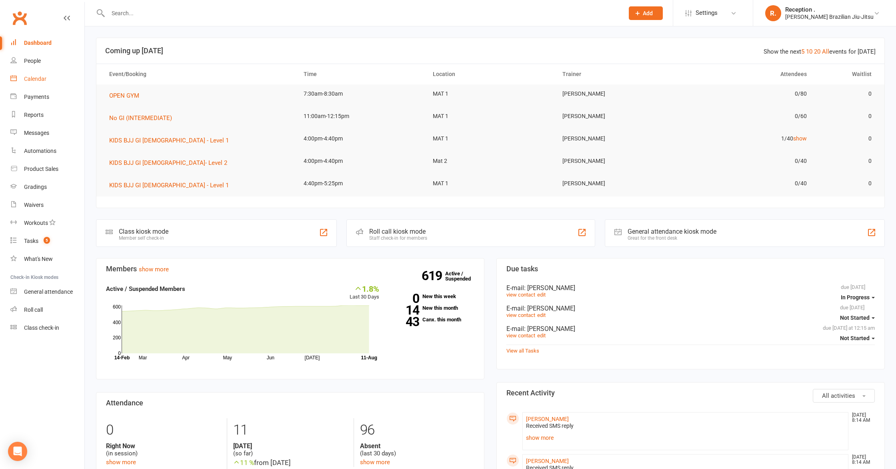
click at [32, 79] on div "Calendar" at bounding box center [35, 79] width 22 height 6
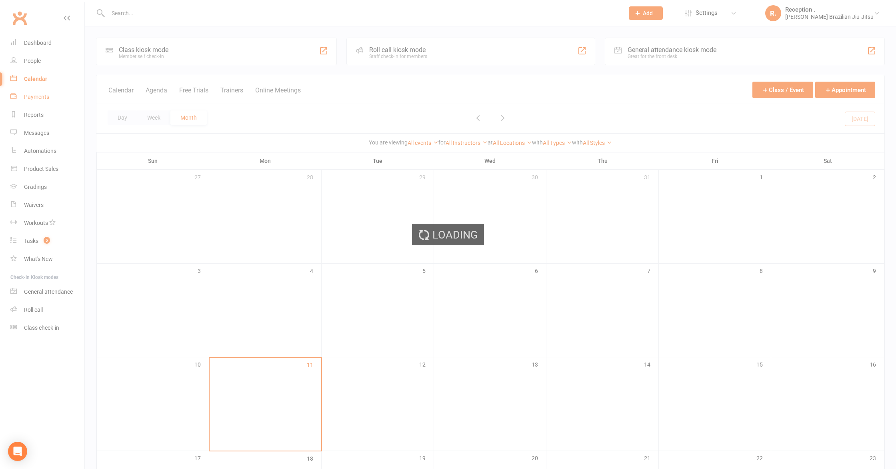
click at [38, 95] on div "Loading" at bounding box center [448, 234] width 896 height 469
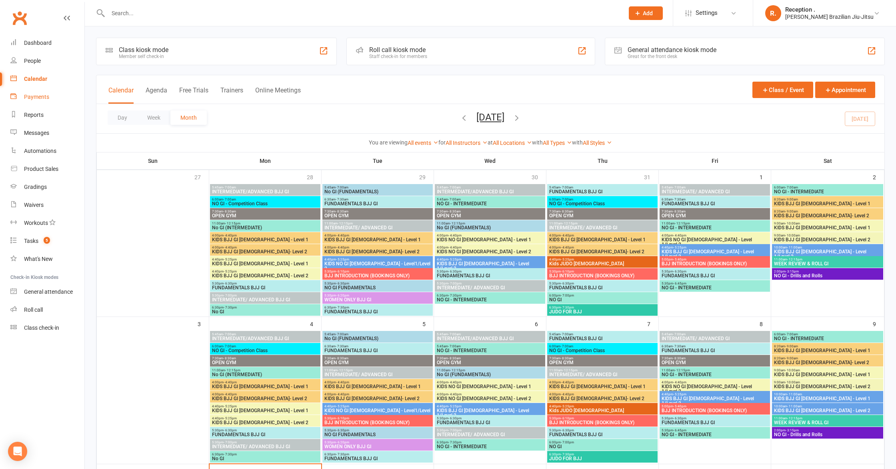
click at [39, 99] on div "Payments" at bounding box center [36, 97] width 25 height 6
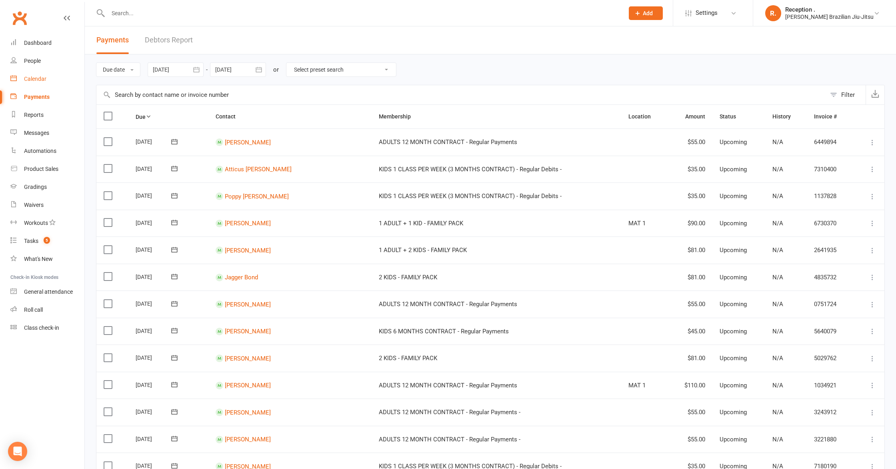
click at [37, 76] on div "Calendar" at bounding box center [35, 79] width 22 height 6
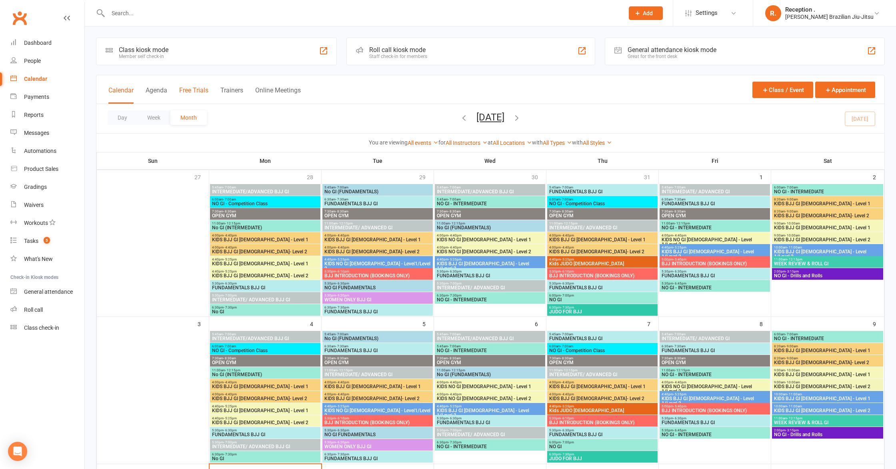
click at [197, 90] on button "Free Trials" at bounding box center [193, 94] width 29 height 17
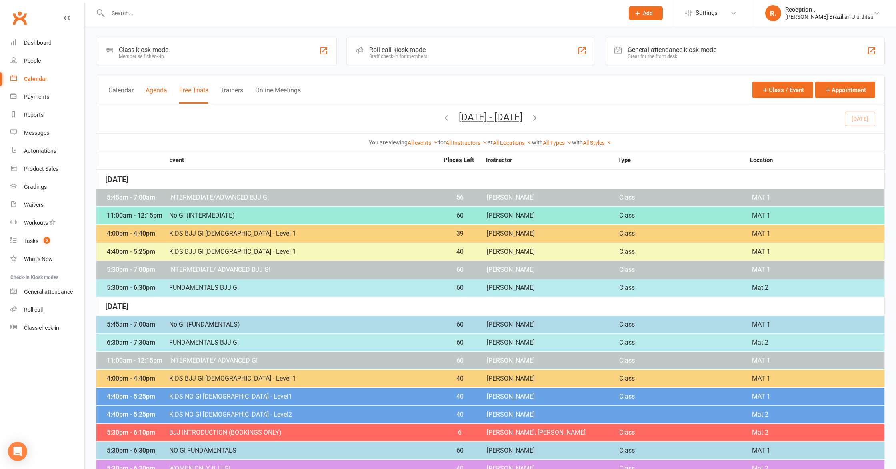
click at [163, 91] on button "Agenda" at bounding box center [157, 94] width 22 height 17
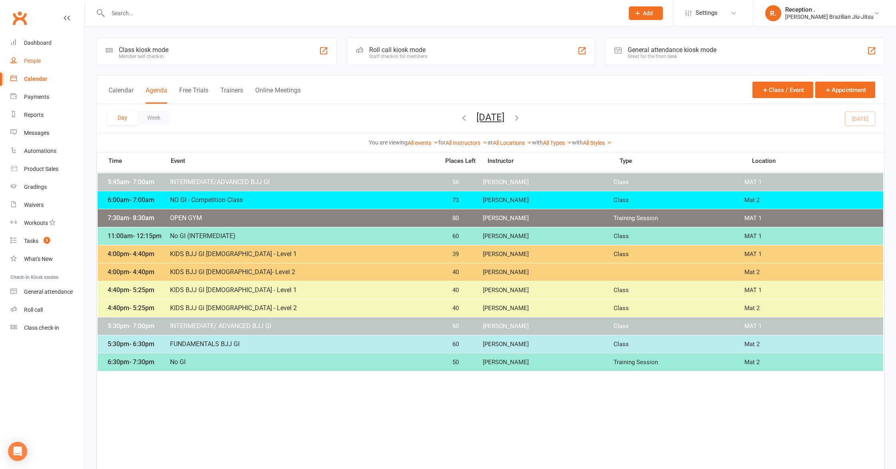
click at [33, 59] on div "People" at bounding box center [32, 61] width 17 height 6
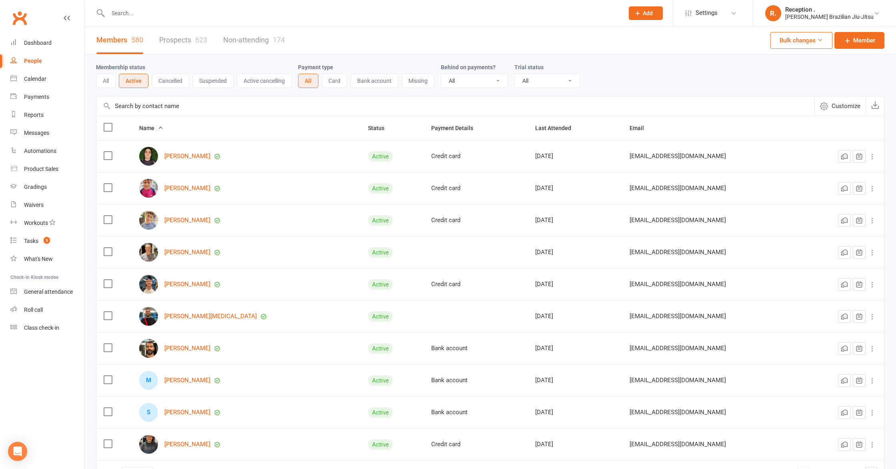
click at [217, 84] on button "Suspended" at bounding box center [212, 81] width 41 height 14
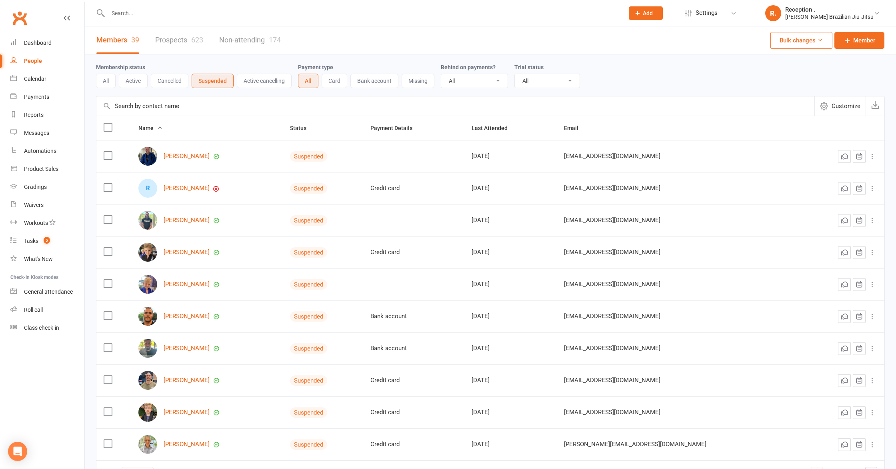
click at [105, 77] on button "All" at bounding box center [106, 81] width 20 height 14
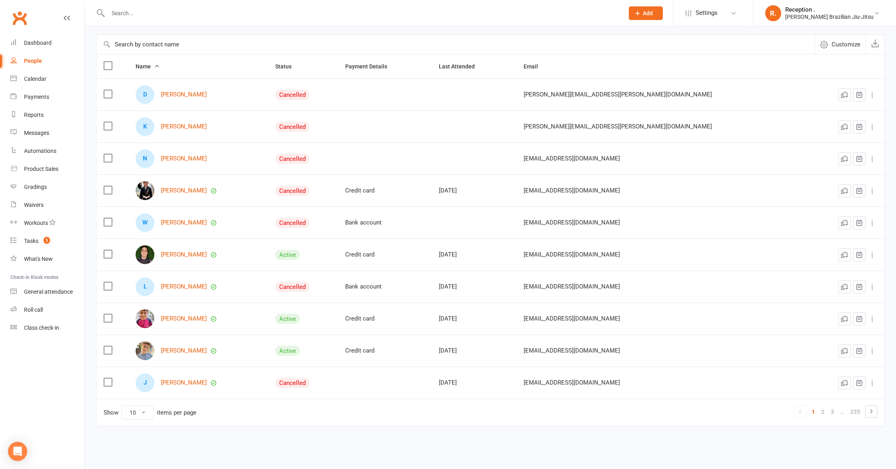
scroll to position [62, 0]
click at [211, 185] on div "[PERSON_NAME]" at bounding box center [198, 190] width 125 height 19
click at [208, 185] on div "[PERSON_NAME]" at bounding box center [198, 190] width 125 height 19
click at [203, 190] on link "[PERSON_NAME]" at bounding box center [184, 190] width 46 height 7
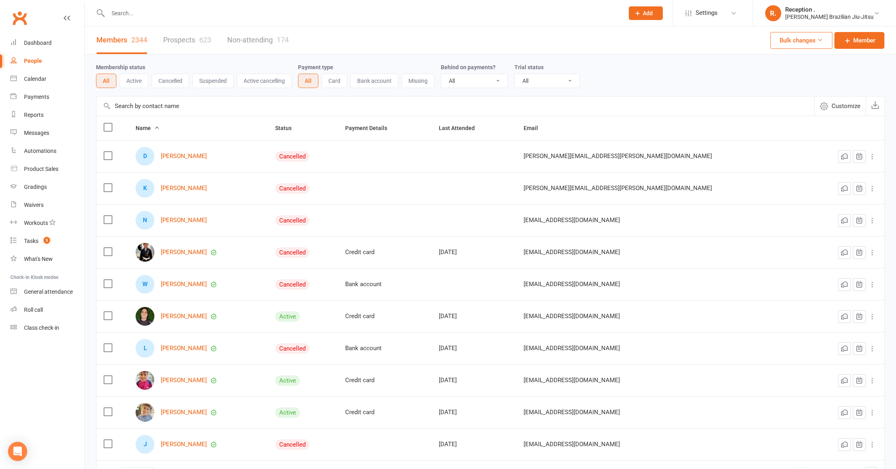
click at [203, 39] on div "623" at bounding box center [205, 40] width 12 height 8
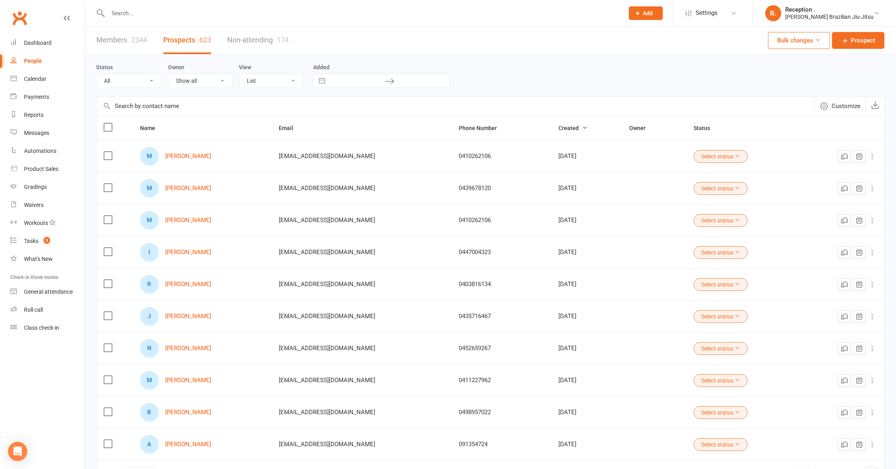
click at [252, 44] on link "Non-attending 174" at bounding box center [258, 40] width 62 height 28
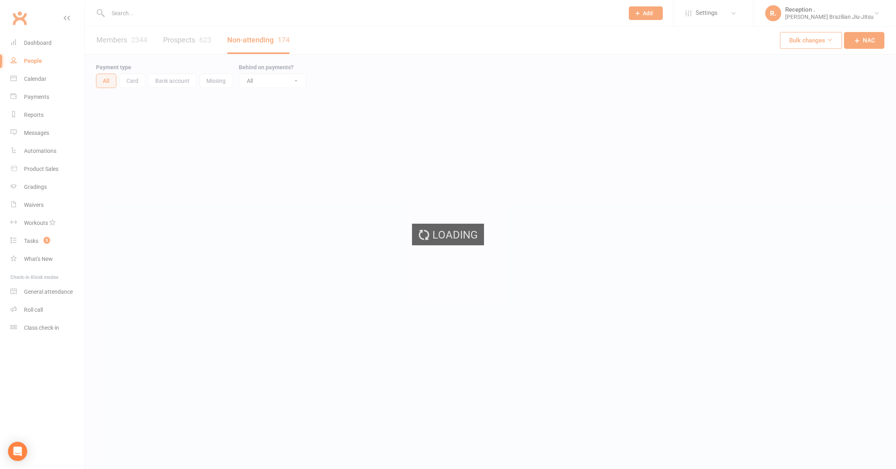
select select "50"
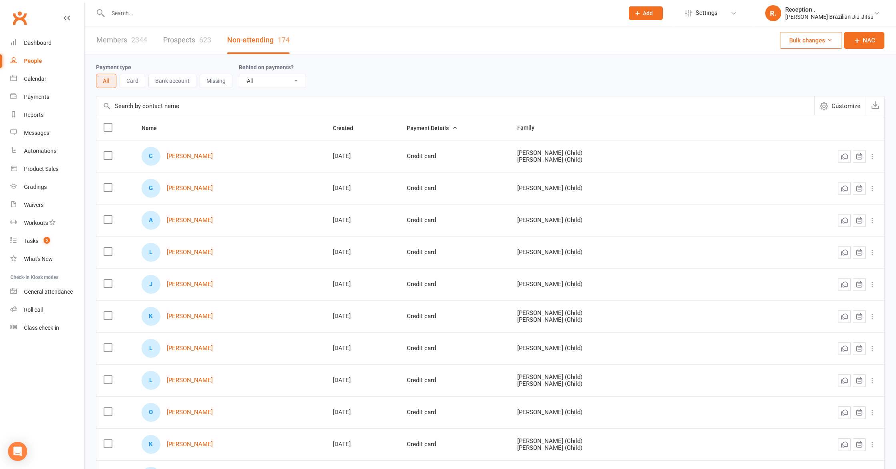
click at [116, 40] on link "Members 2344" at bounding box center [121, 40] width 51 height 28
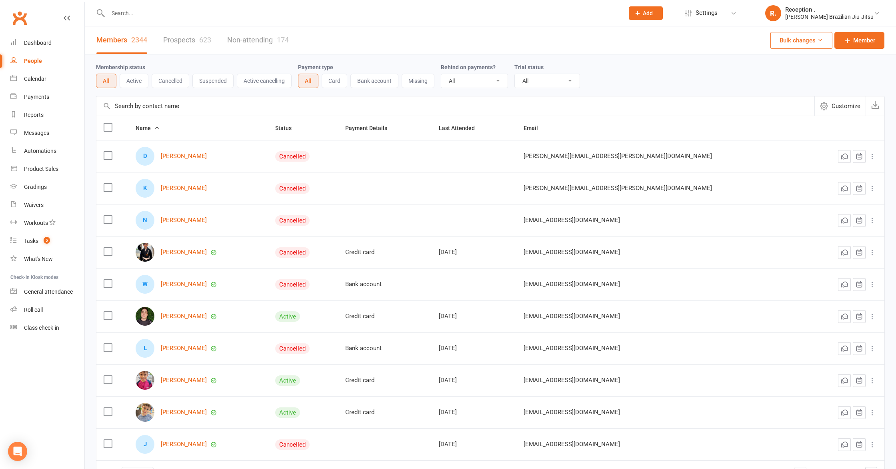
click at [146, 79] on button "Active" at bounding box center [134, 81] width 29 height 14
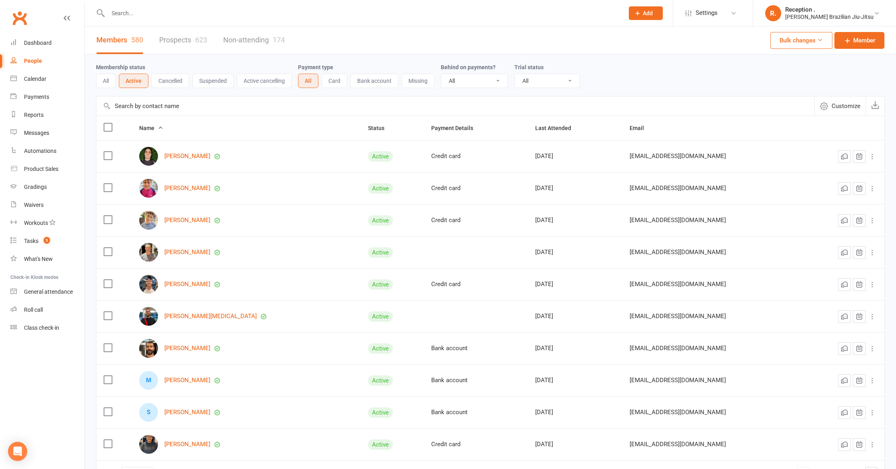
click at [482, 80] on select "All No Yes" at bounding box center [474, 81] width 66 height 14
click at [442, 74] on select "All No Yes" at bounding box center [474, 81] width 66 height 14
click at [533, 80] on select "All Active and expired trials All active trials Active trial (no other membersh…" at bounding box center [547, 81] width 65 height 14
click at [38, 80] on div "Calendar" at bounding box center [35, 79] width 22 height 6
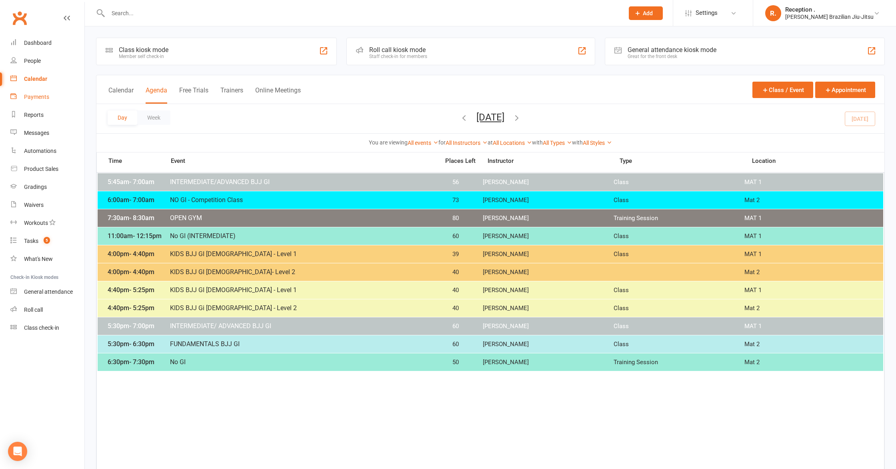
click at [37, 98] on div "Payments" at bounding box center [36, 97] width 25 height 6
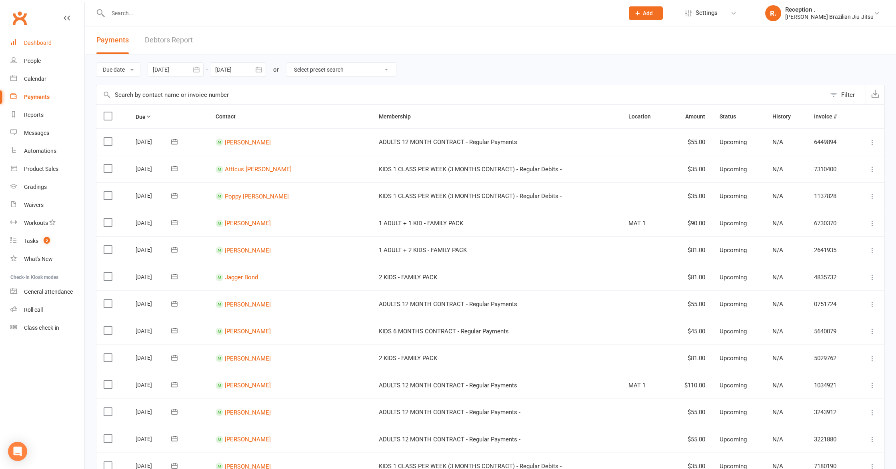
click at [35, 38] on link "Dashboard" at bounding box center [47, 43] width 74 height 18
